Goal: Book appointment/travel/reservation

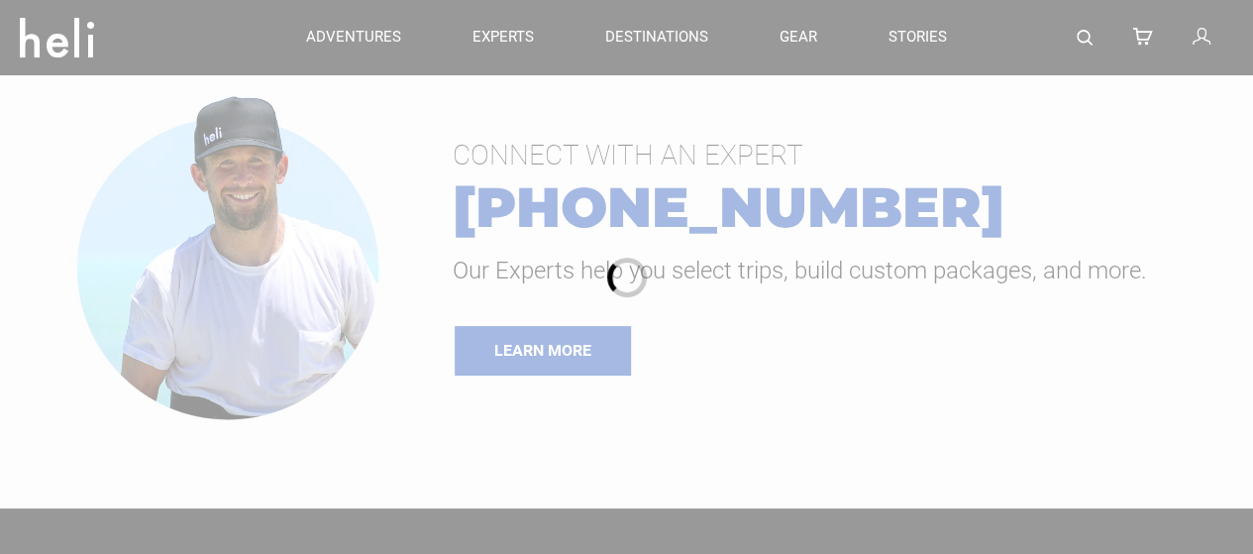
type input "Heli Skiing"
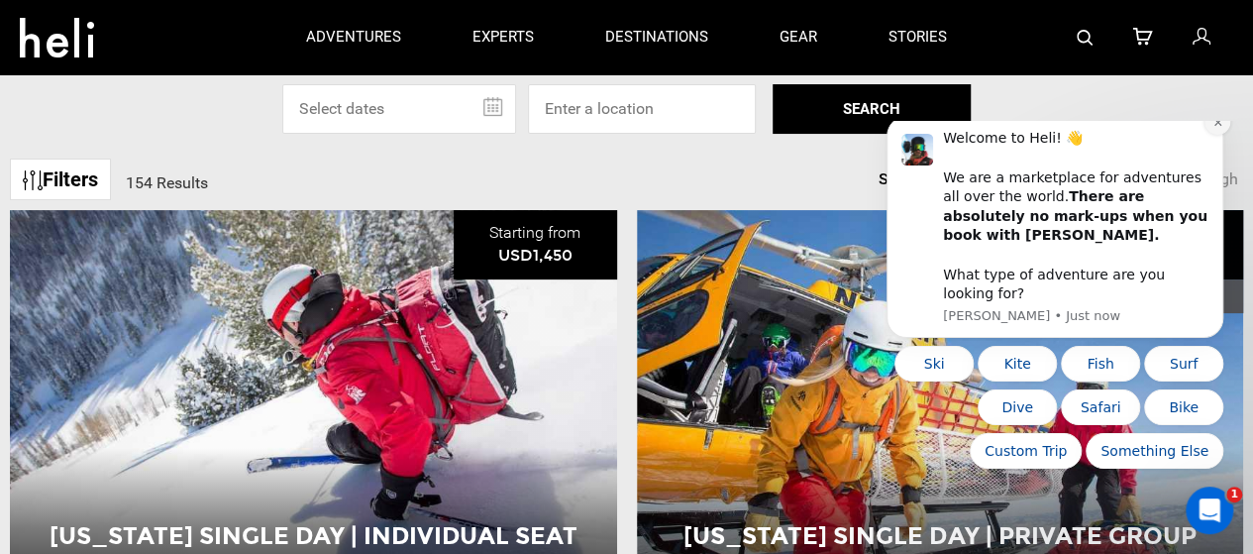
click at [1215, 128] on icon "Dismiss notification" at bounding box center [1217, 122] width 11 height 11
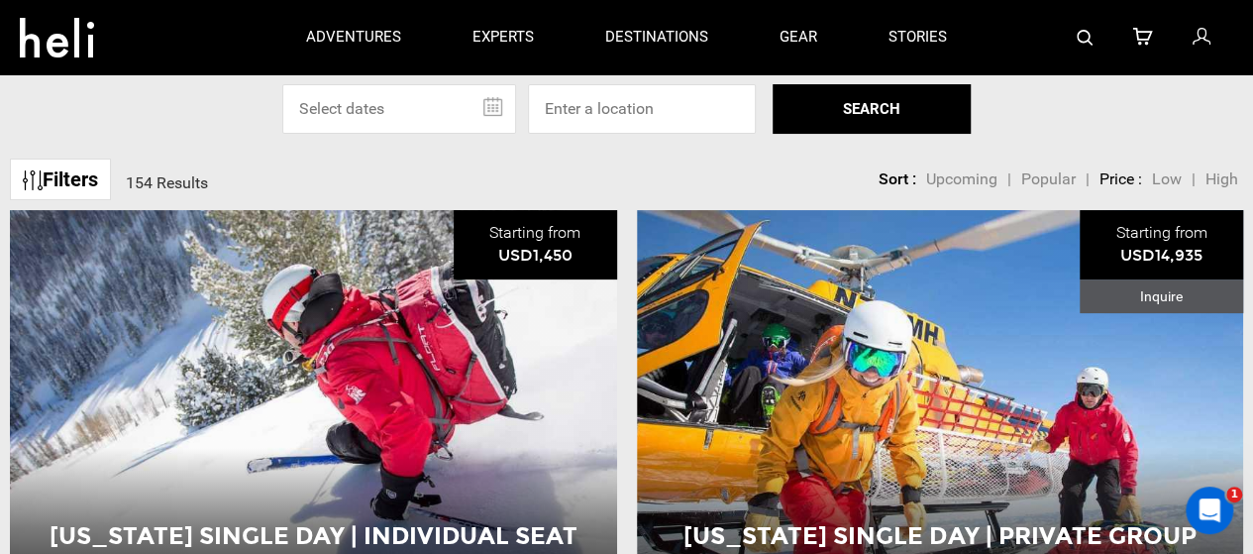
click at [1114, 90] on div "Select Specific Dates Or Location [DATE] Su Mo Tu We Th Fr Sa 31 1 2 3 4 5 6 7 …" at bounding box center [626, 109] width 1253 height 50
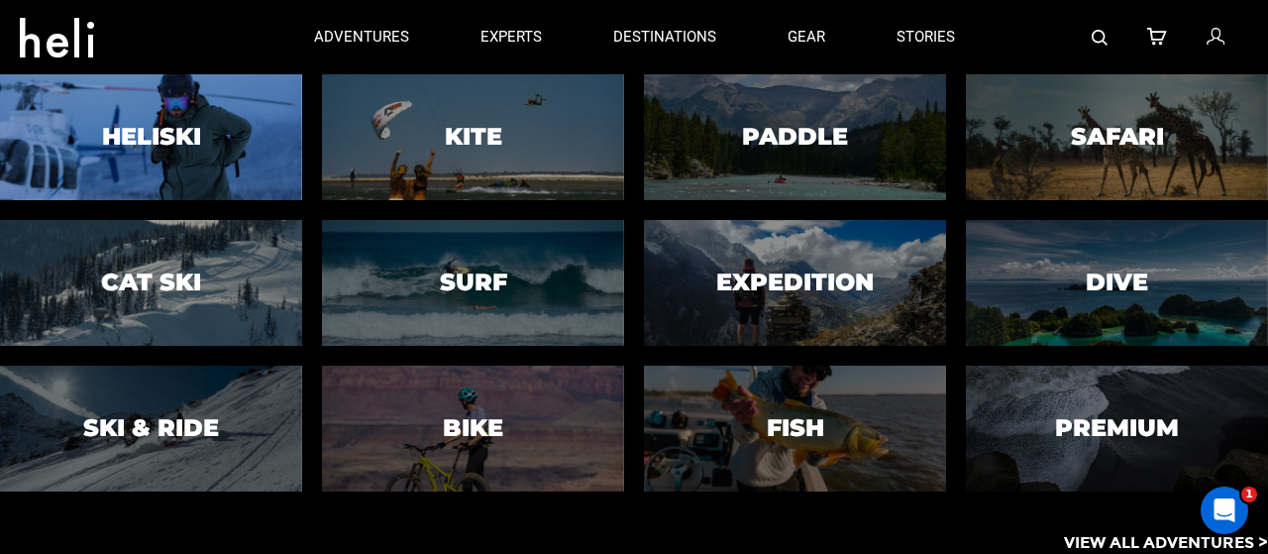
click at [171, 119] on div at bounding box center [151, 137] width 308 height 129
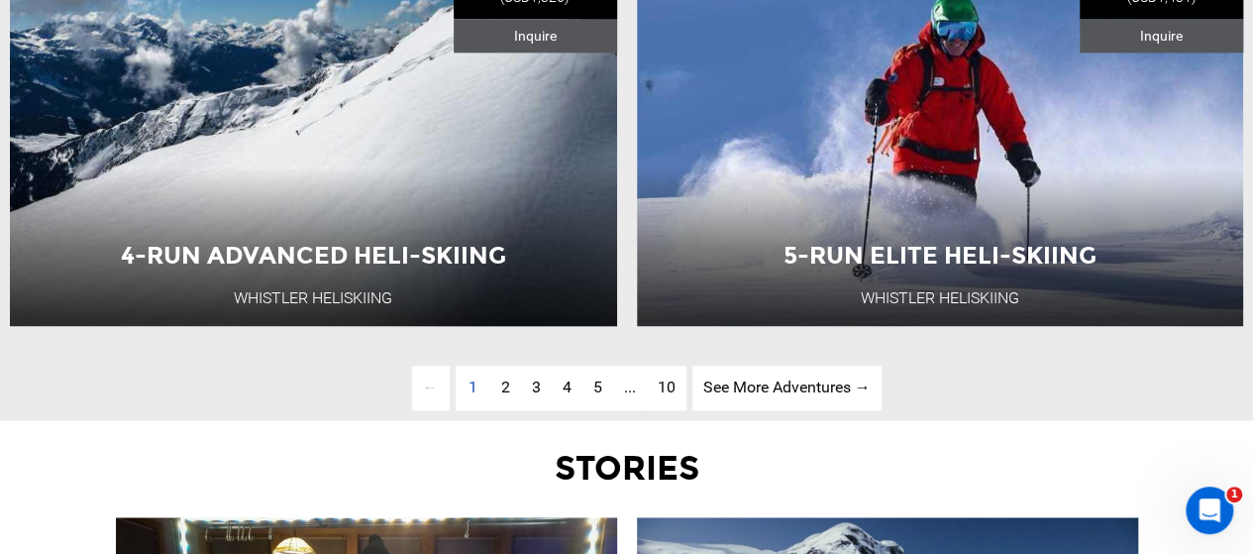
scroll to position [5032, 0]
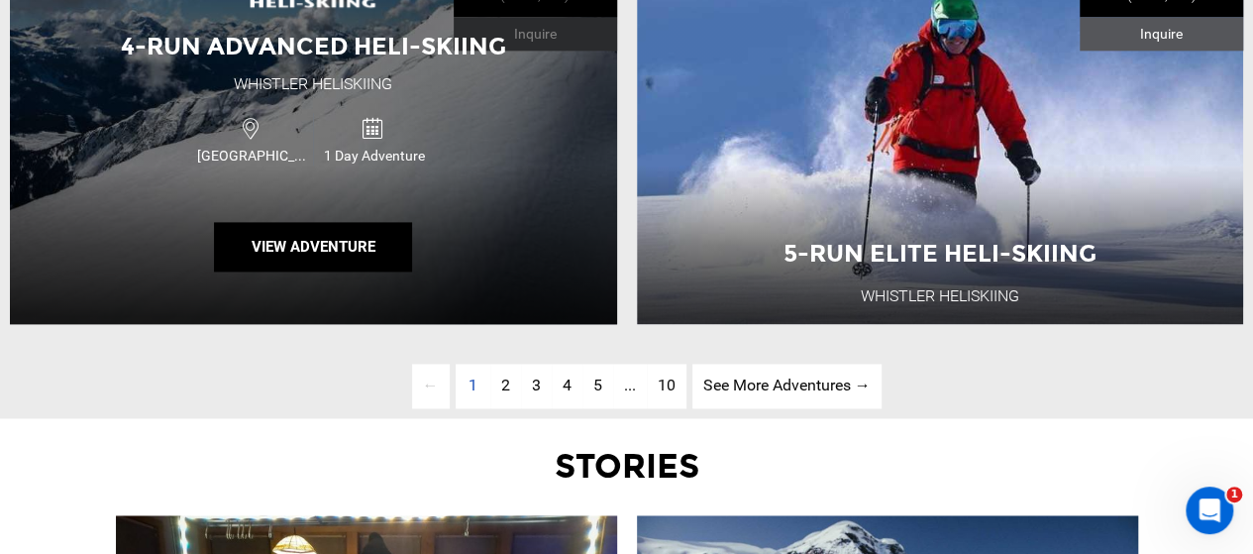
type input "Heli Skiing"
